Goal: Task Accomplishment & Management: Use online tool/utility

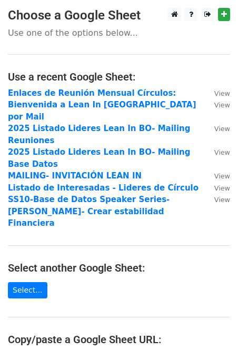
click at [113, 272] on main "Choose a Google Sheet Use one of the options below... Use a recent Google Sheet…" at bounding box center [119, 236] width 238 height 457
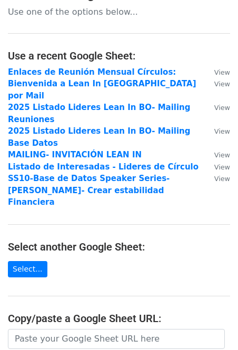
scroll to position [42, 0]
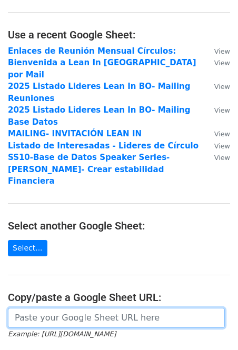
click at [108, 308] on input "url" at bounding box center [116, 318] width 217 height 20
paste input "[URL][DOMAIN_NAME]"
type input "[URL][DOMAIN_NAME]"
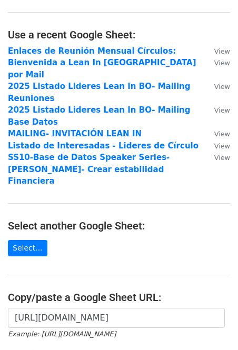
click at [192, 223] on main "Choose a Google Sheet Use one of the options below... Use a recent Google Sheet…" at bounding box center [119, 194] width 238 height 457
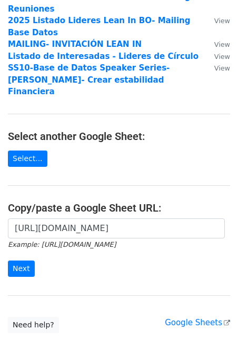
scroll to position [147, 0]
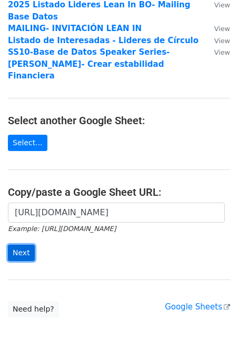
click at [21, 245] on input "Next" at bounding box center [21, 253] width 27 height 16
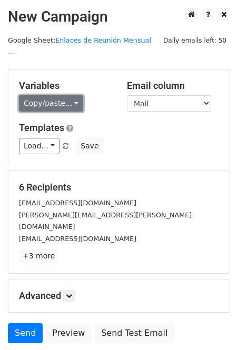
click at [73, 95] on link "Copy/paste..." at bounding box center [51, 103] width 64 height 16
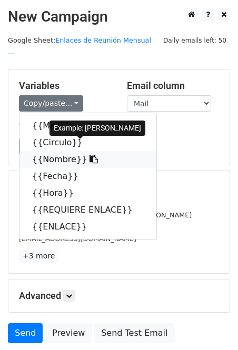
click at [53, 151] on link "{{Nombre}}" at bounding box center [87, 159] width 137 height 17
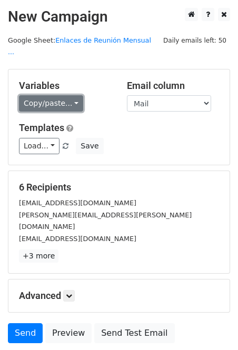
click at [72, 95] on link "Copy/paste..." at bounding box center [51, 103] width 64 height 16
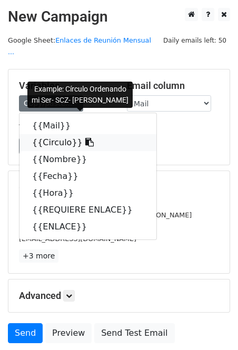
click at [85, 138] on icon at bounding box center [89, 142] width 8 height 8
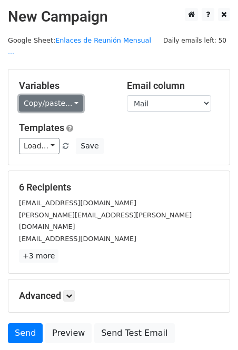
click at [72, 95] on link "Copy/paste..." at bounding box center [51, 103] width 64 height 16
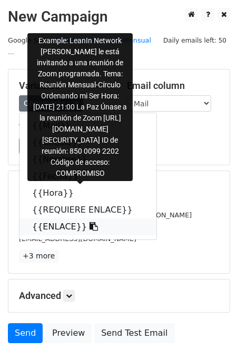
click at [90, 222] on icon at bounding box center [94, 226] width 8 height 8
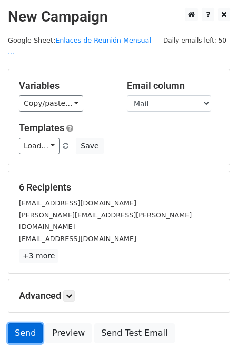
click at [26, 323] on link "Send" at bounding box center [25, 333] width 35 height 20
